Goal: Task Accomplishment & Management: Manage account settings

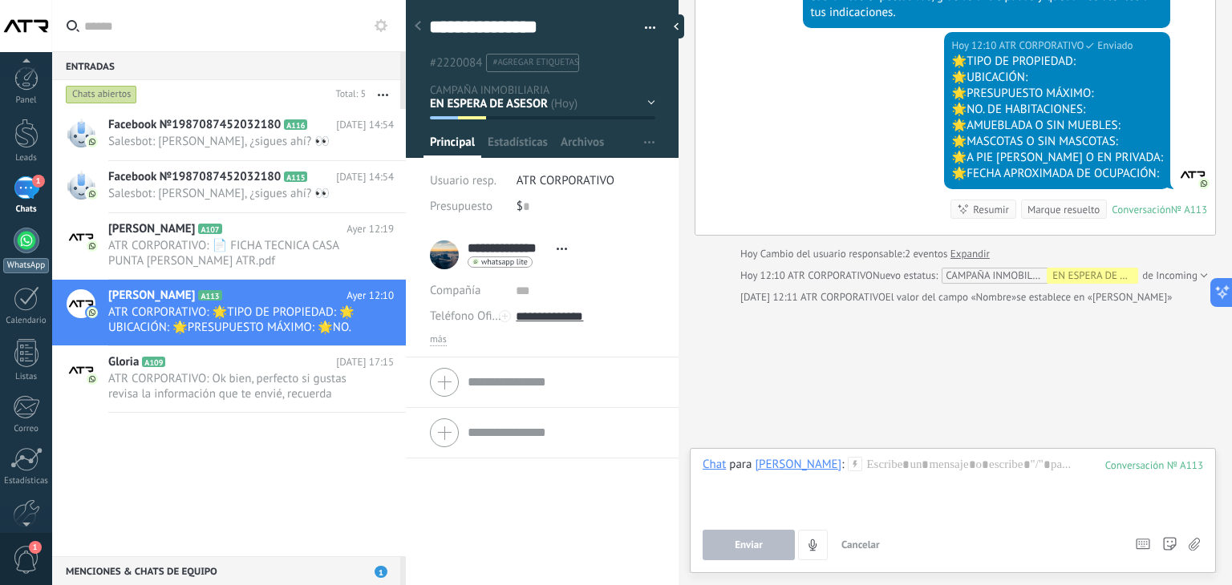
click at [25, 251] on div at bounding box center [27, 241] width 26 height 26
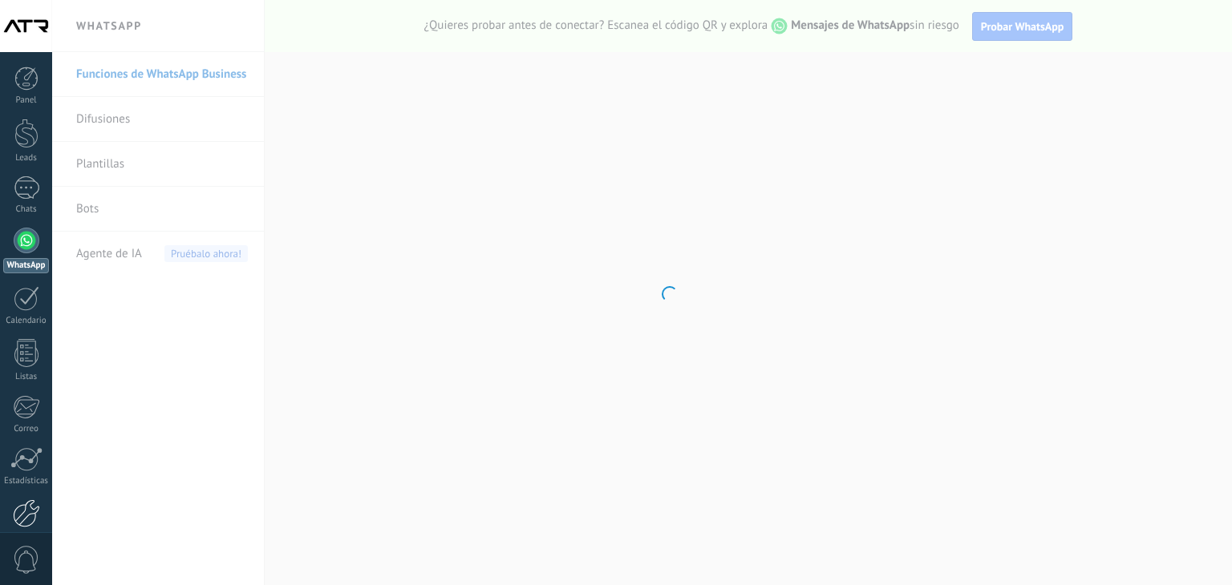
click at [30, 517] on div at bounding box center [26, 514] width 27 height 28
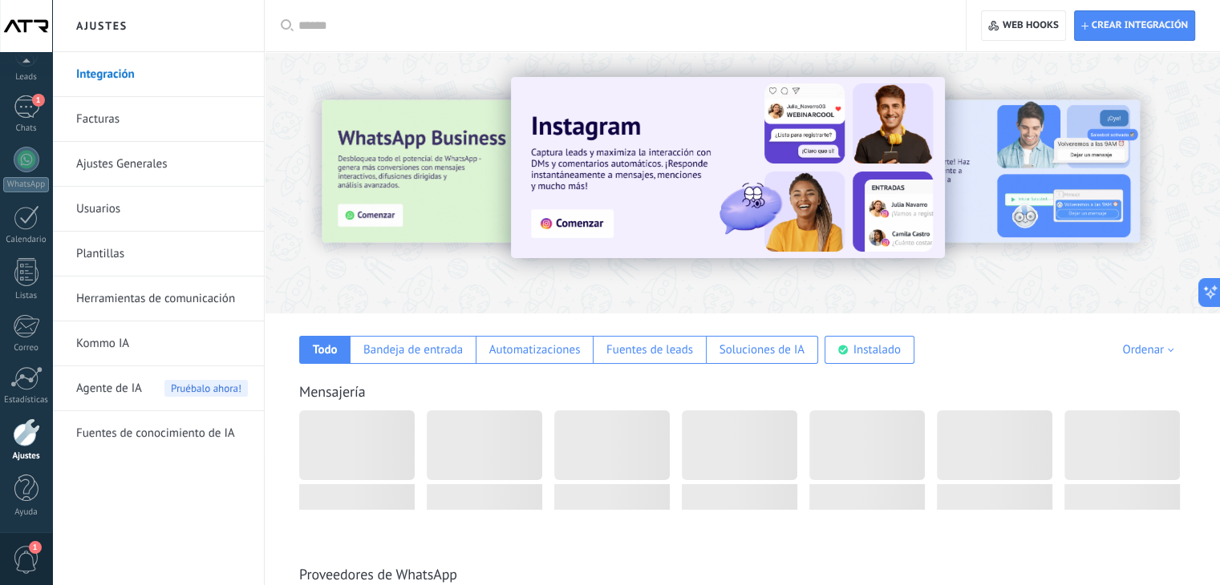
click at [388, 30] on input "text" at bounding box center [620, 26] width 645 height 17
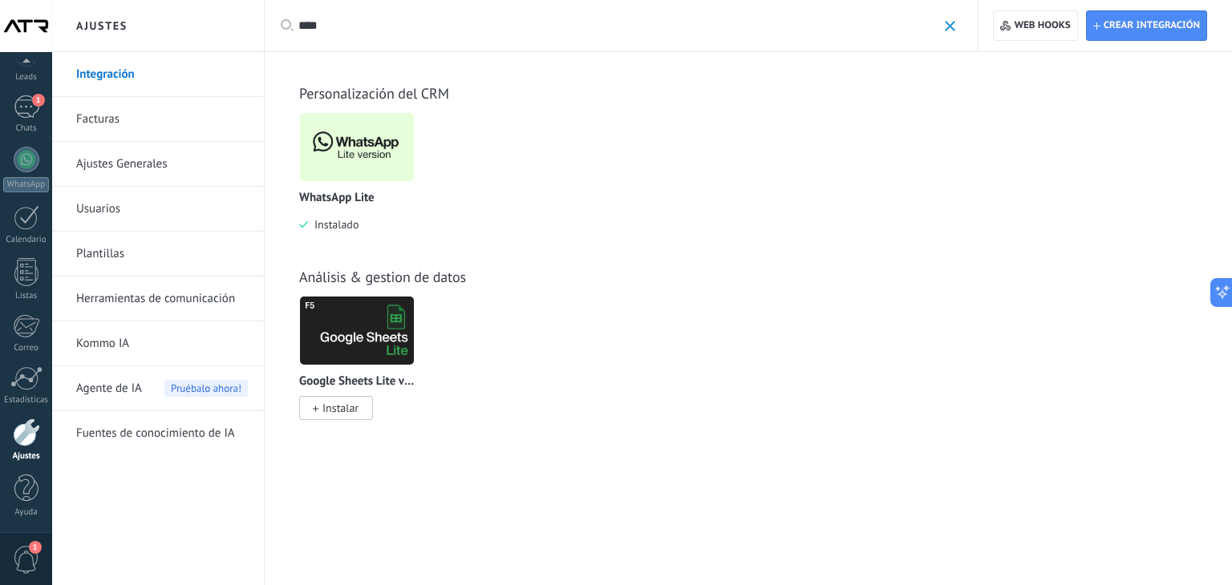
type input "****"
click at [384, 152] on img at bounding box center [357, 147] width 114 height 78
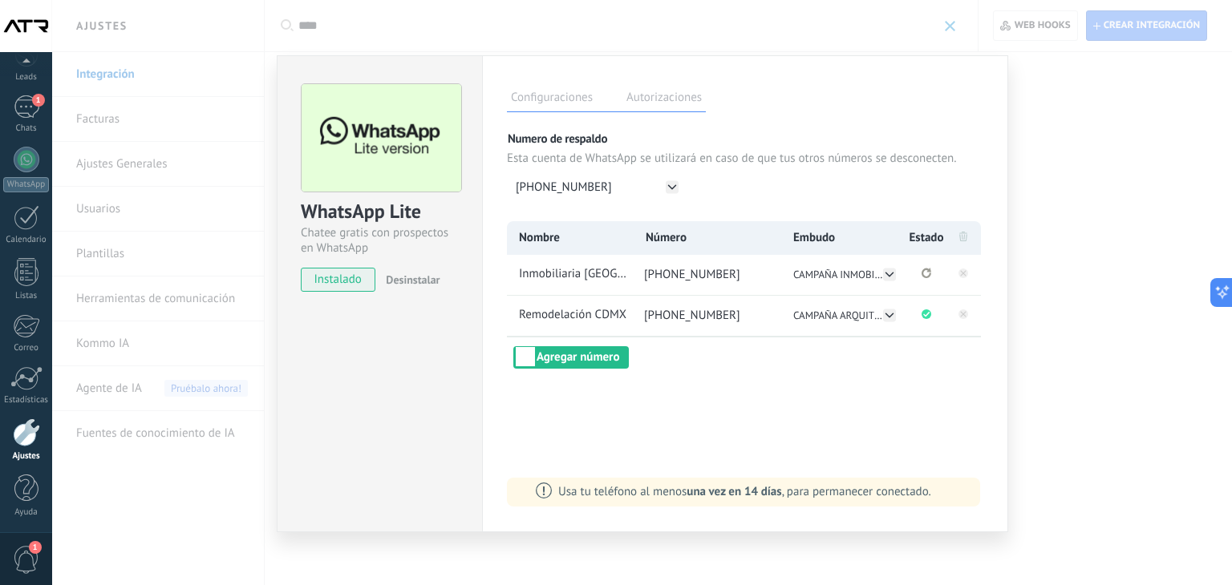
scroll to position [0, 0]
drag, startPoint x: 743, startPoint y: 274, endPoint x: 671, endPoint y: 277, distance: 71.4
click at [671, 277] on li "+5219992498832" at bounding box center [706, 275] width 149 height 40
copy span "9992498832"
click at [211, 503] on div "WhatsApp Lite Chatee gratis con prospectos en WhatsApp instalado Desinstalar Co…" at bounding box center [642, 292] width 1180 height 585
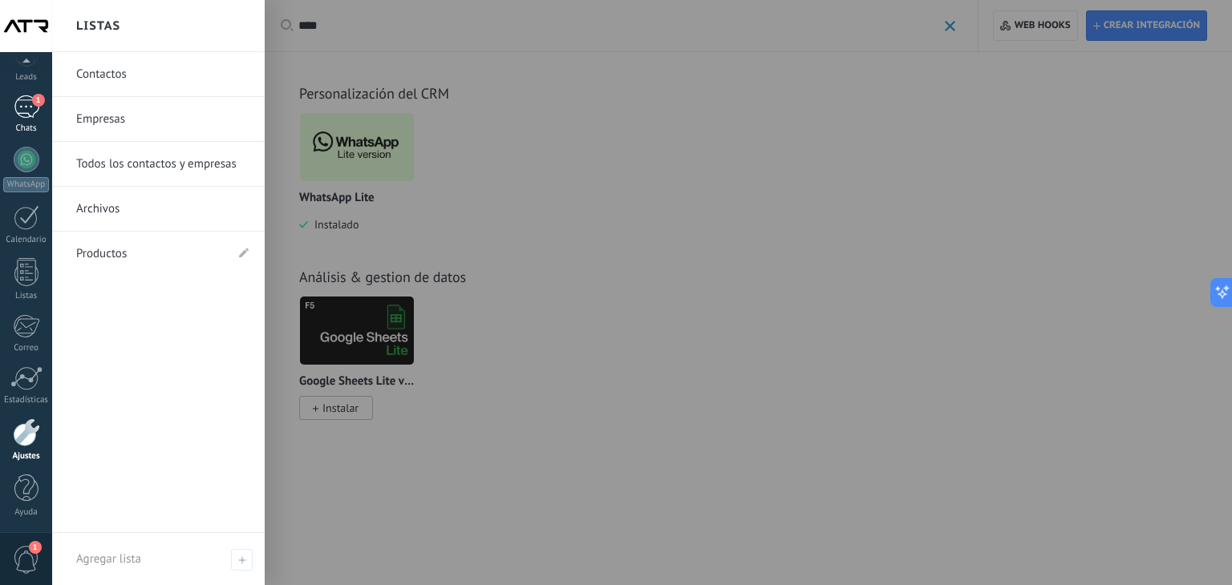
click at [24, 111] on div "1" at bounding box center [27, 106] width 26 height 23
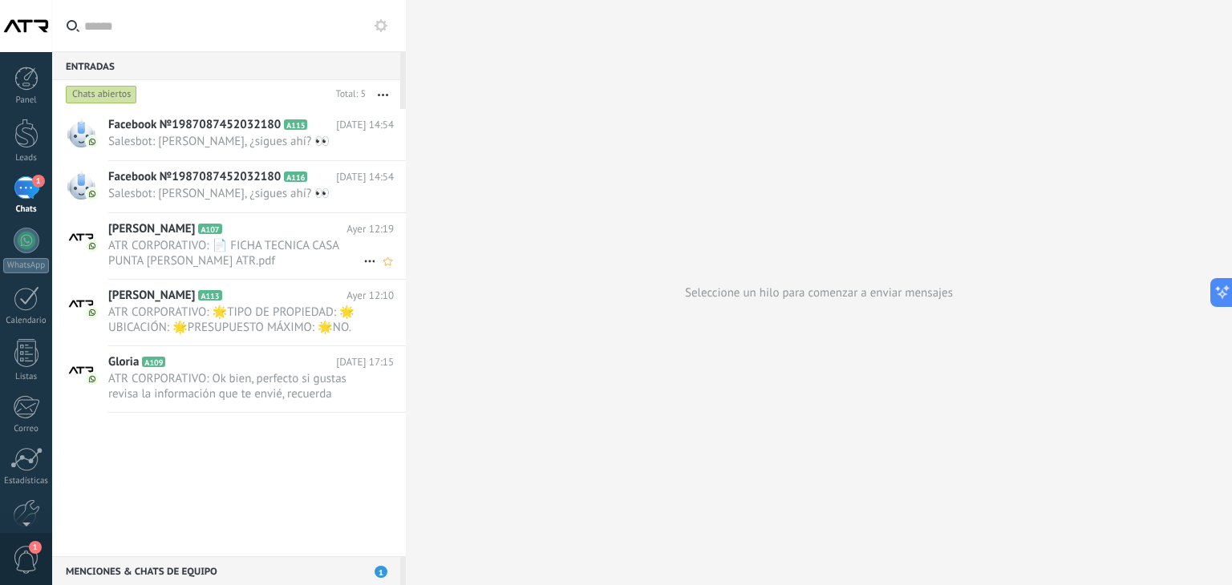
click at [273, 246] on span "ATR CORPORATIVO: 📄 FICHA TECNICA CASA PUNTA [PERSON_NAME] ATR.pdf" at bounding box center [235, 253] width 255 height 30
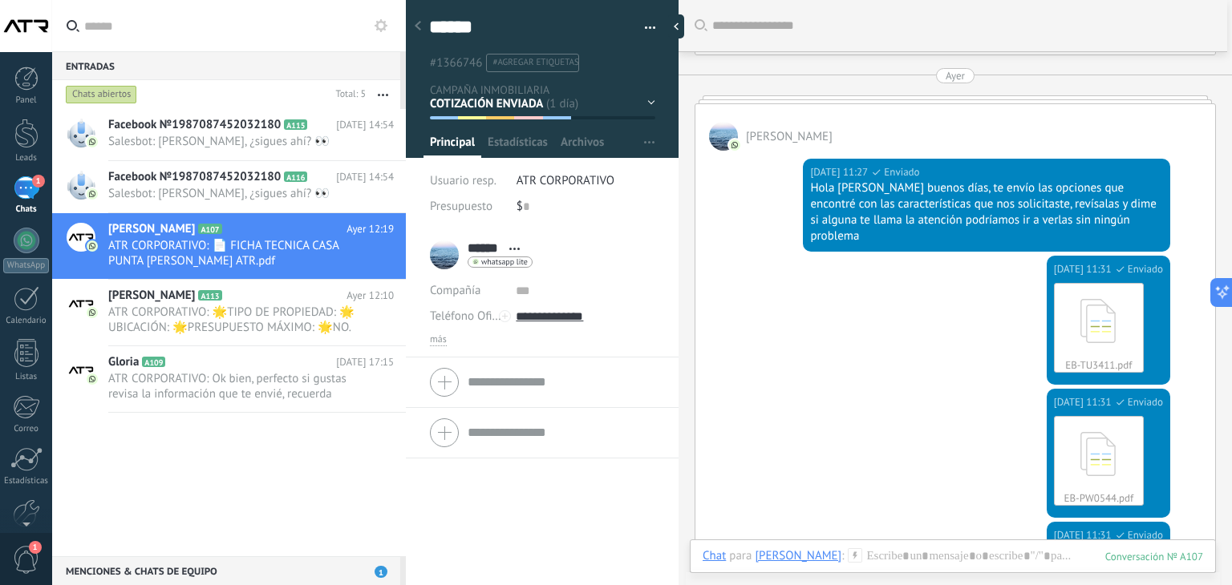
scroll to position [975, 0]
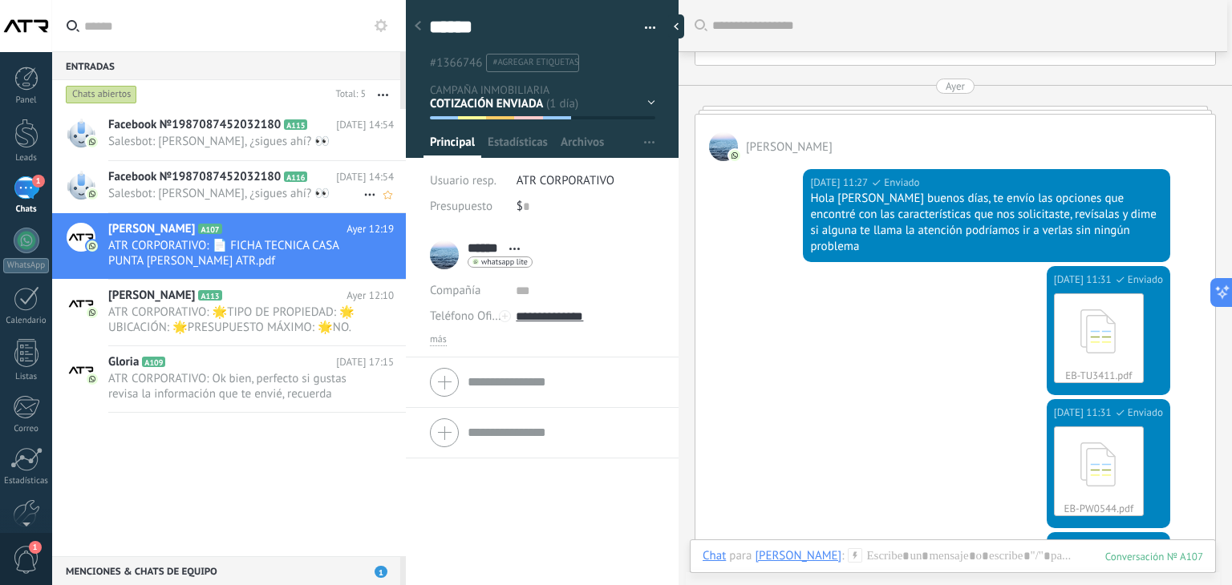
click at [195, 186] on span "Salesbot: [PERSON_NAME], ¿sigues ahí? 👀" at bounding box center [235, 193] width 255 height 15
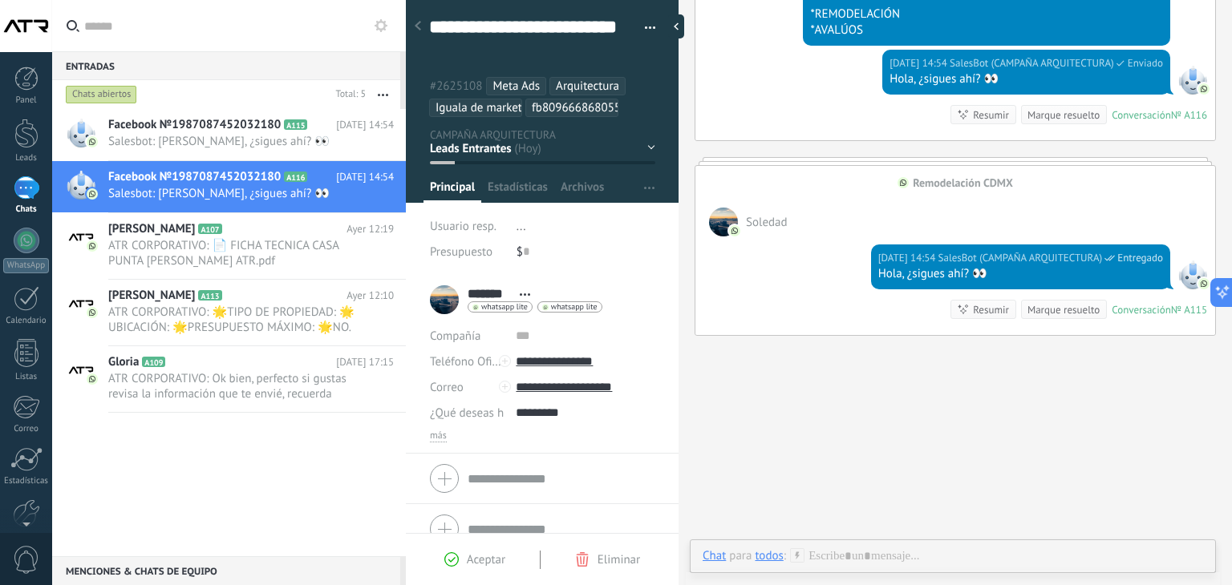
scroll to position [1261, 0]
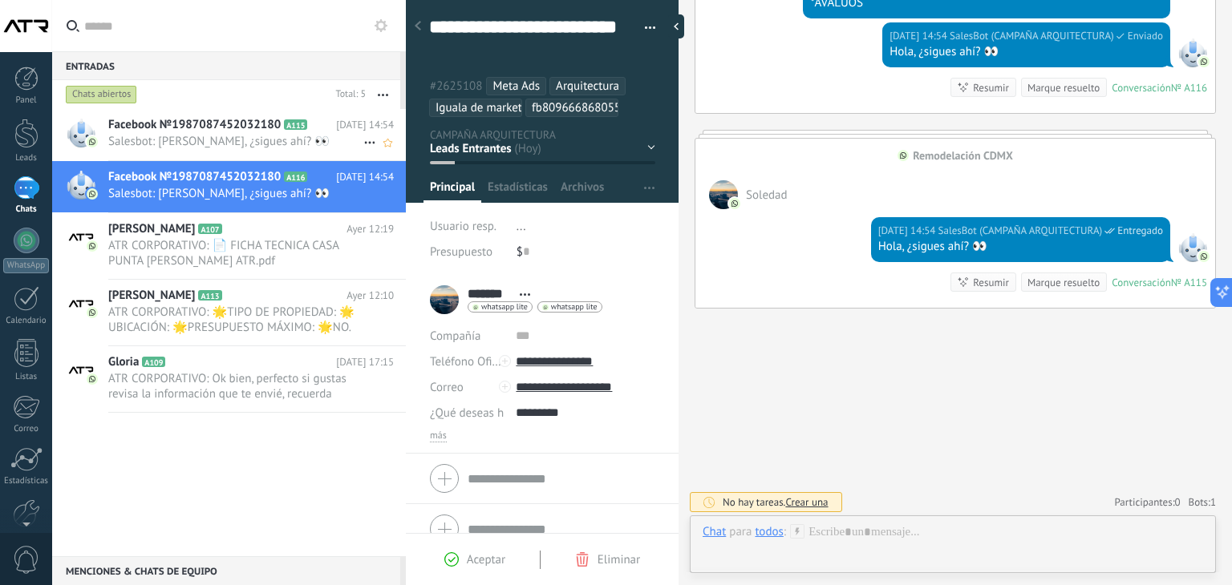
click at [192, 118] on span "Facebook №1987087452032180" at bounding box center [194, 125] width 172 height 16
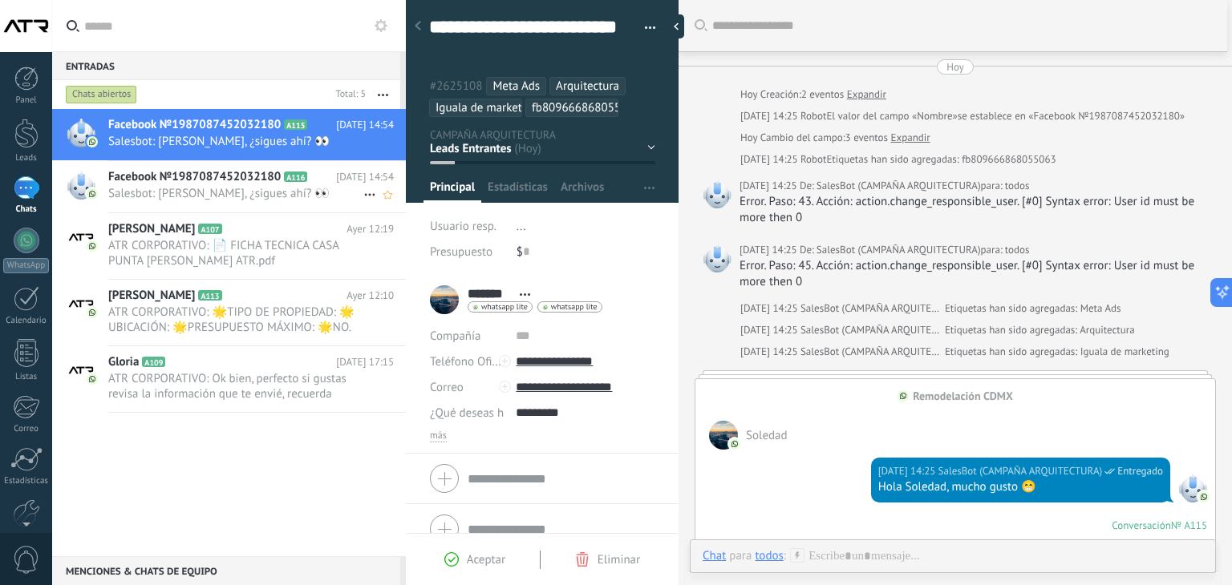
click at [173, 184] on span "Facebook №1987087452032180" at bounding box center [194, 177] width 172 height 16
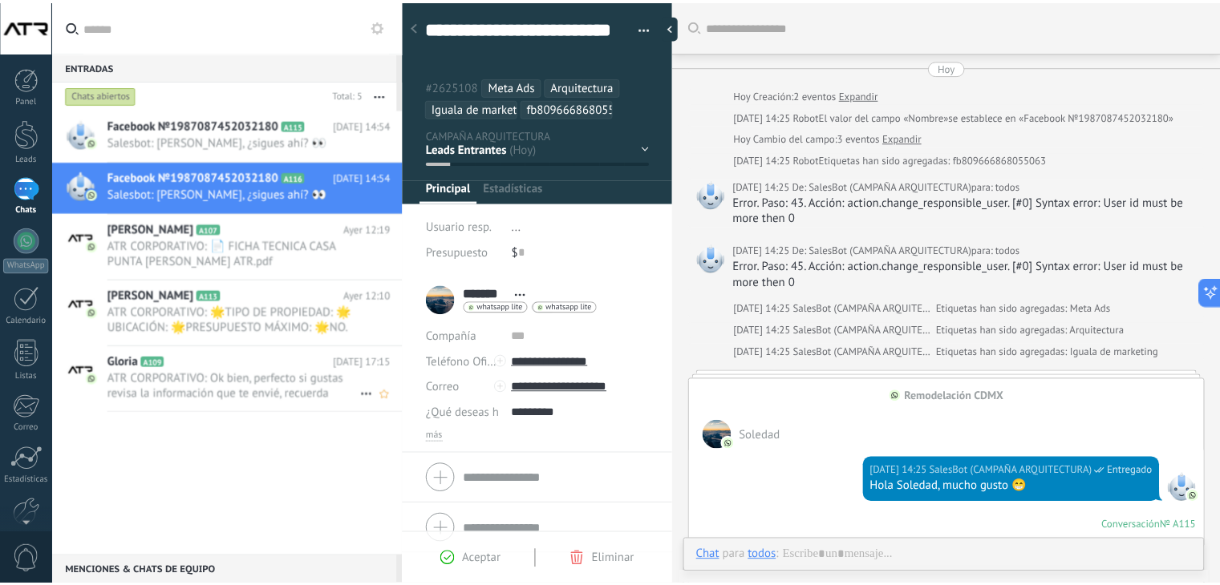
scroll to position [1034, 0]
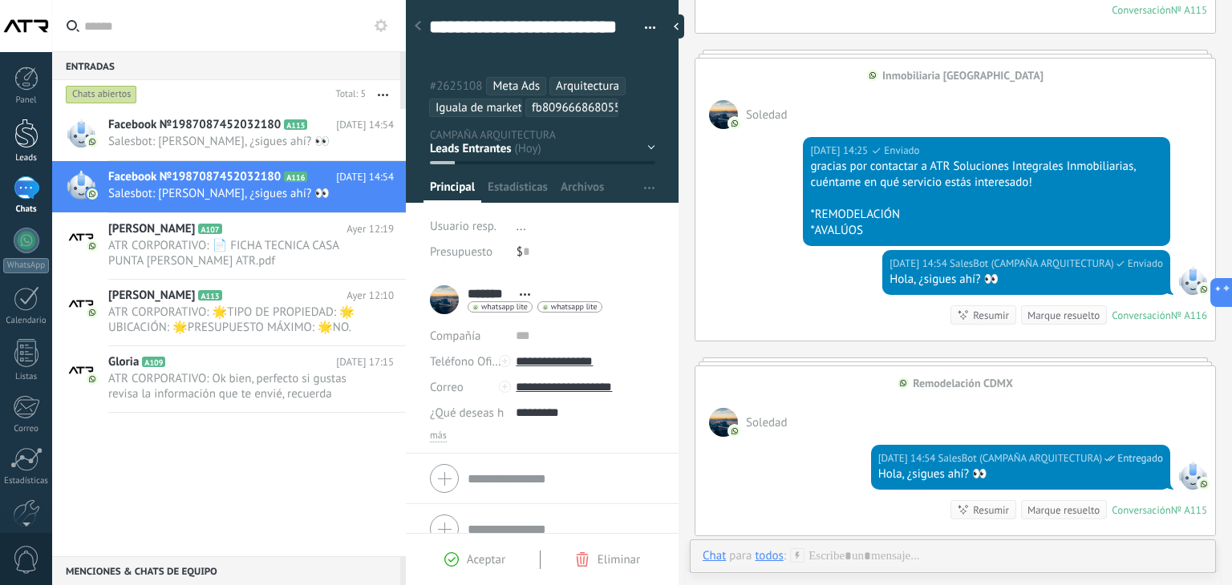
click at [26, 136] on div at bounding box center [26, 134] width 24 height 30
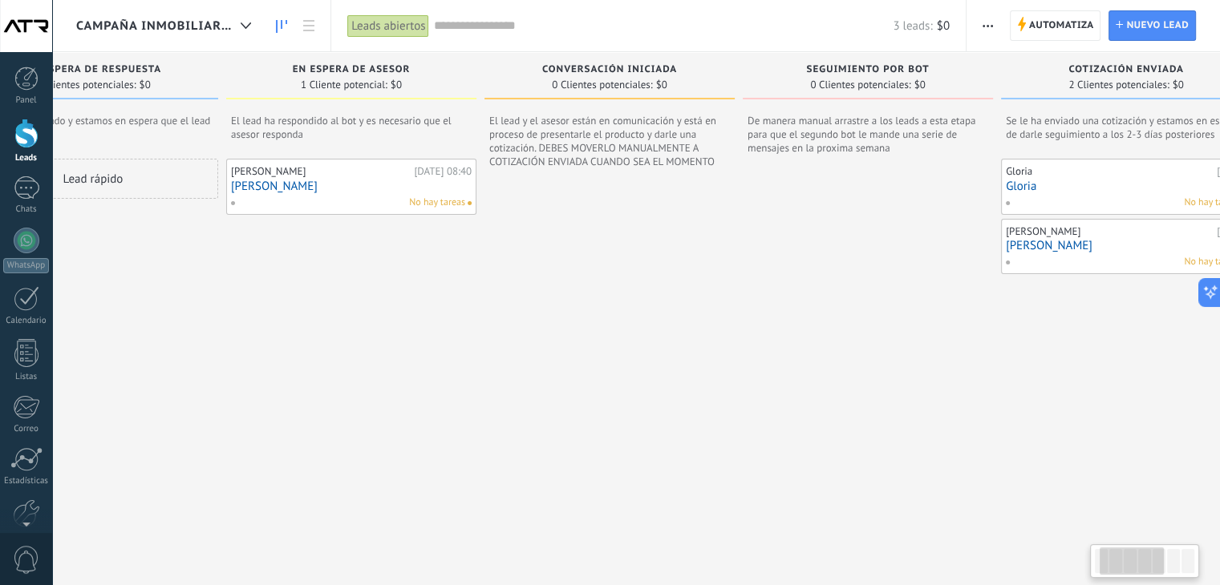
scroll to position [0, 109]
click at [739, 319] on div "CONVERSACIÓN INICIADA 0 Clientes potenciales: $0 El lead y el asesor están en c…" at bounding box center [613, 306] width 258 height 509
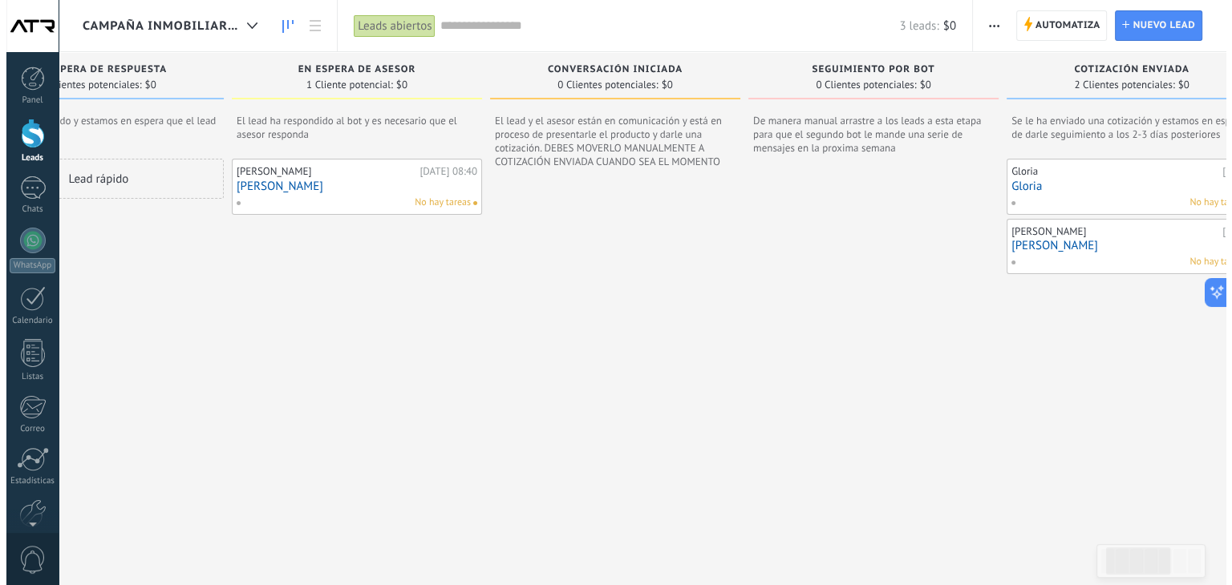
scroll to position [0, 0]
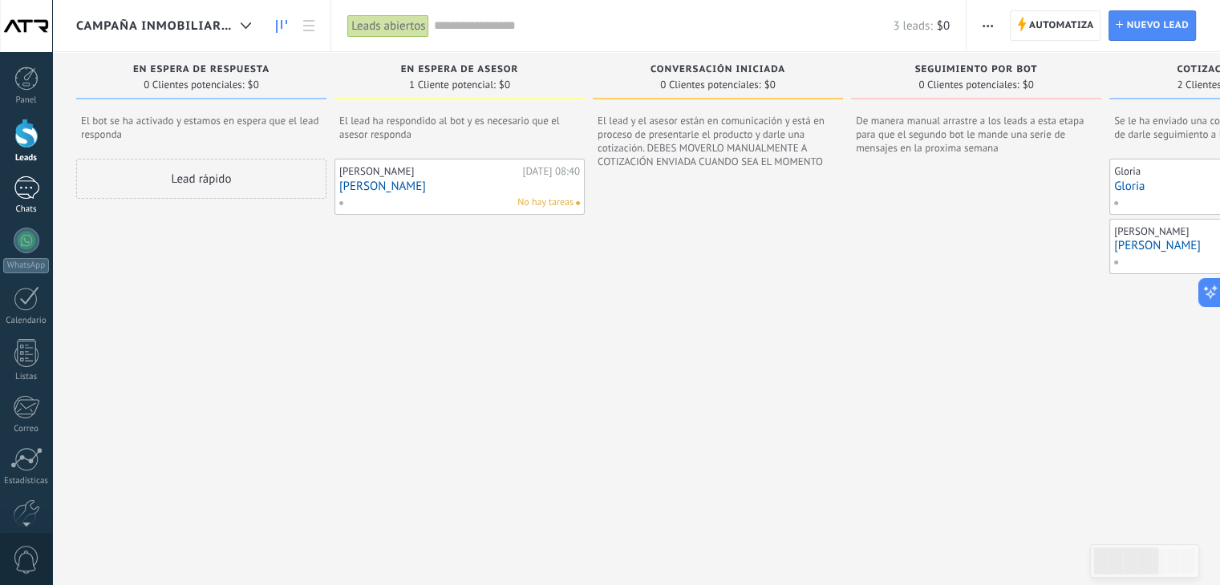
click at [21, 190] on div "1" at bounding box center [27, 187] width 26 height 23
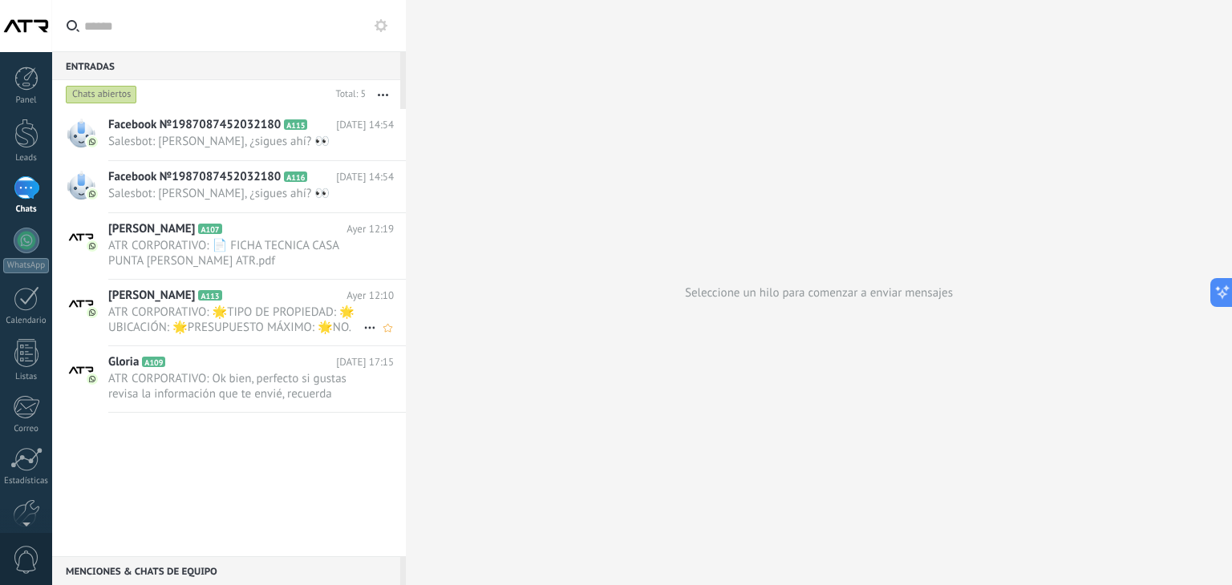
click at [237, 312] on span "ATR CORPORATIVO: 🌟TIPO DE PROPIEDAD: 🌟UBICACIÓN: 🌟PRESUPUESTO MÁXIMO: 🌟NO. DE H…" at bounding box center [235, 320] width 255 height 30
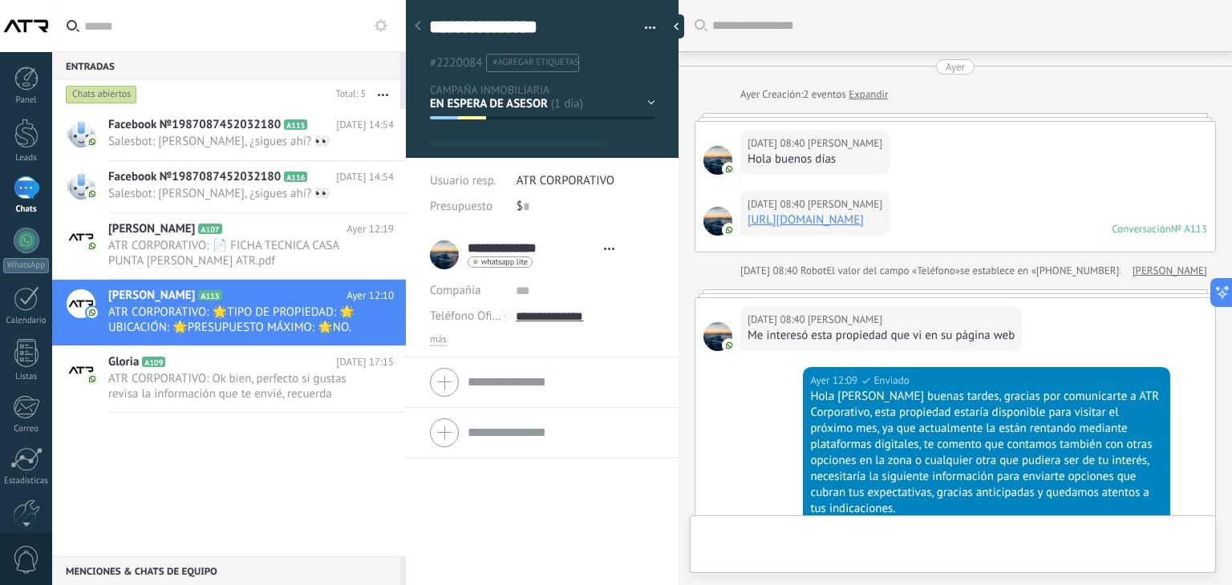
type textarea "**********"
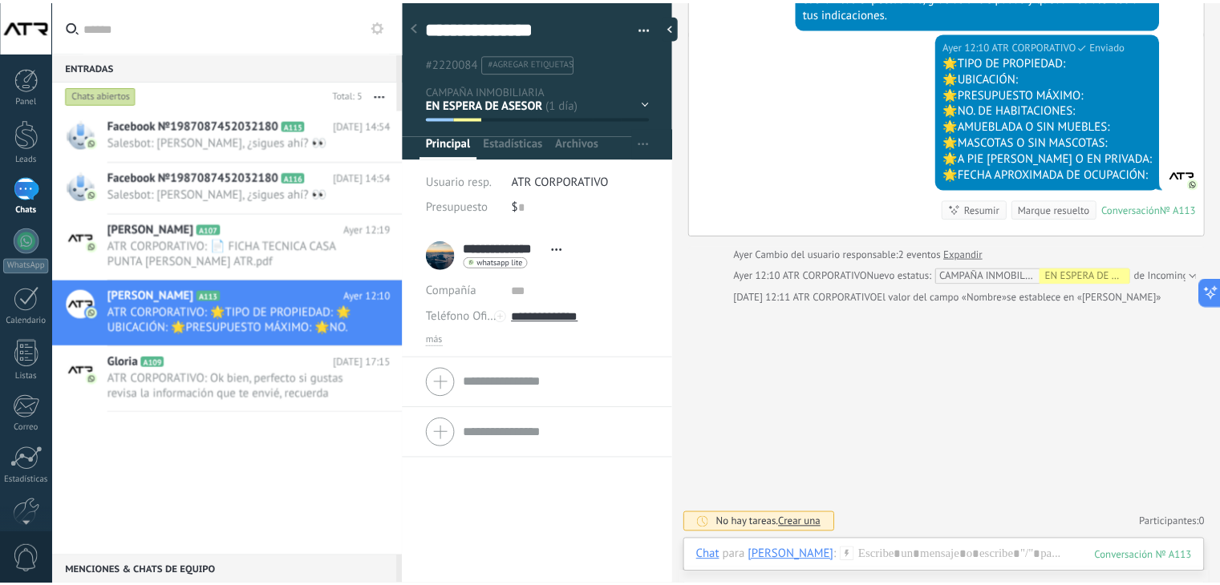
scroll to position [686, 0]
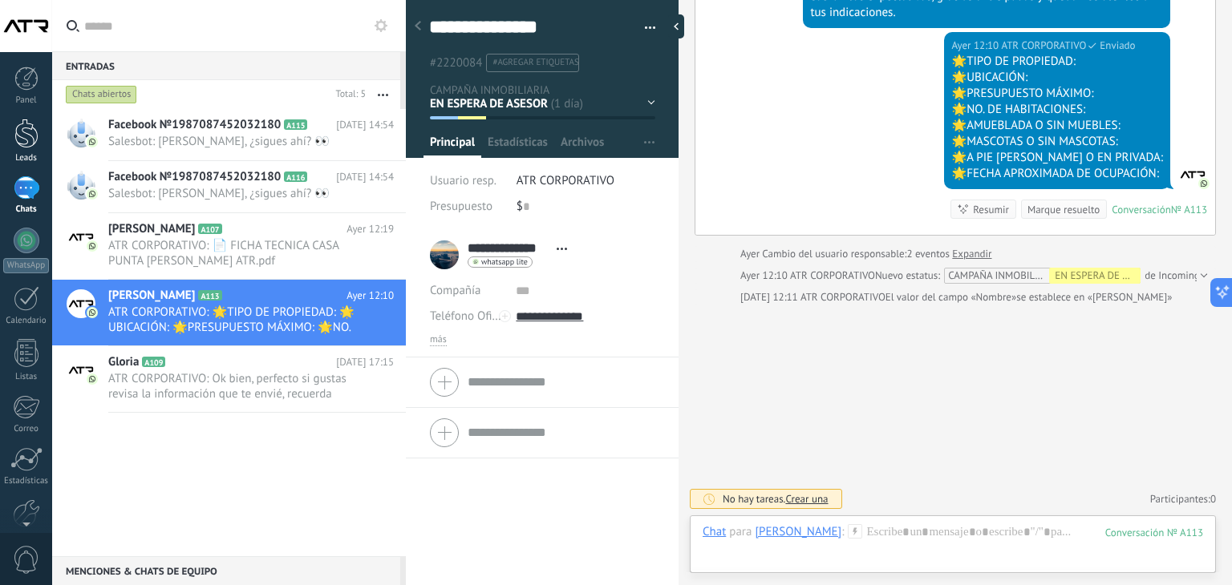
click at [21, 134] on div at bounding box center [26, 134] width 24 height 30
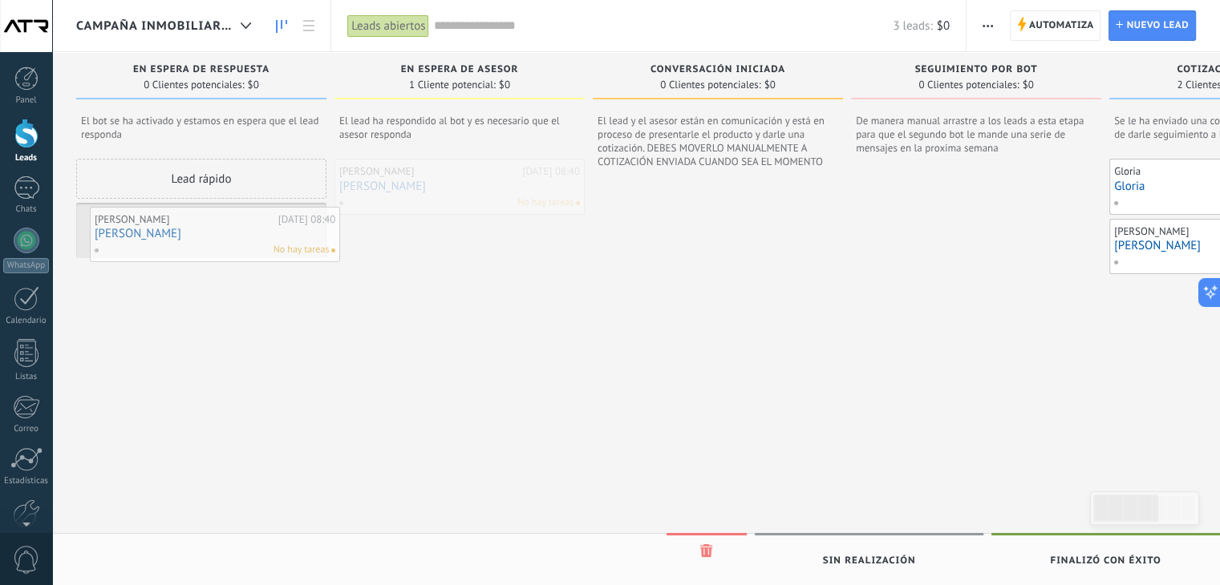
drag, startPoint x: 420, startPoint y: 184, endPoint x: 176, endPoint y: 231, distance: 249.1
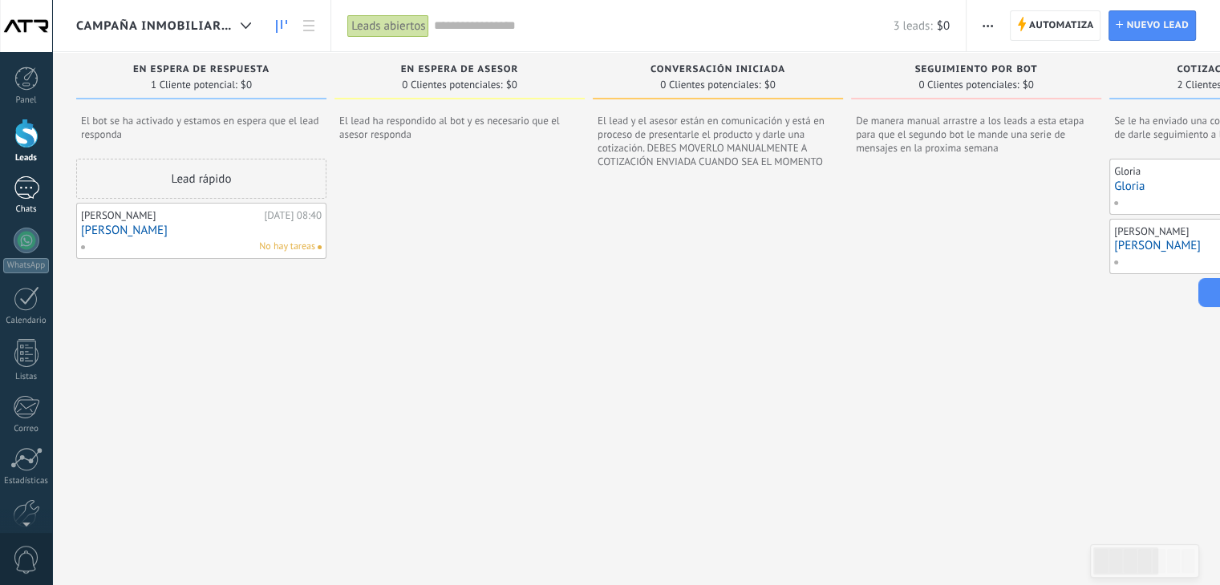
click at [21, 183] on div "1" at bounding box center [27, 187] width 26 height 23
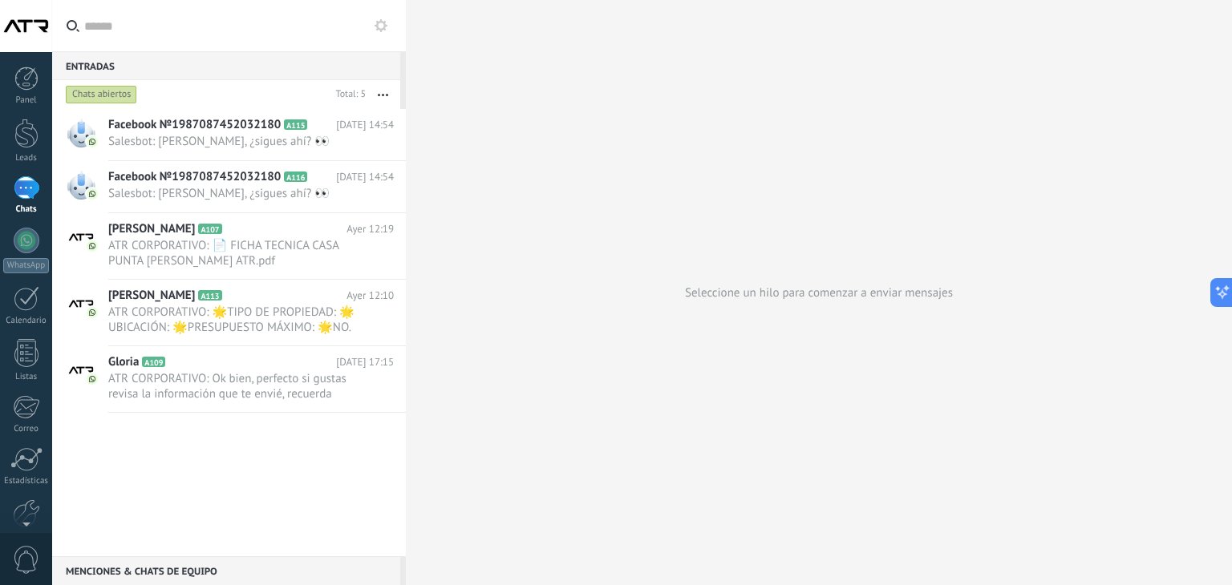
click at [260, 479] on div "Facebook №1987087452032180 A115 Hoy 14:54 Salesbot: Hola, ¿sigues ahí? 👀 Facebo…" at bounding box center [229, 332] width 354 height 447
